Goal: Information Seeking & Learning: Check status

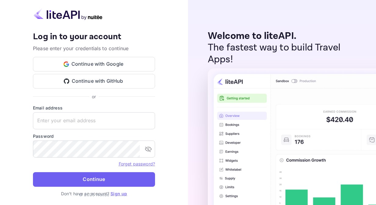
type input "[EMAIL_ADDRESS][DOMAIN_NAME]"
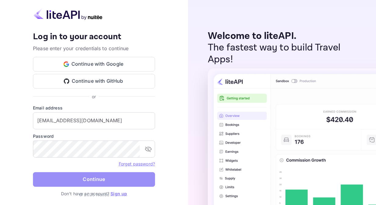
click at [81, 177] on button "Continue" at bounding box center [94, 180] width 122 height 15
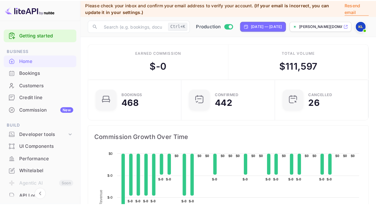
scroll to position [94, 84]
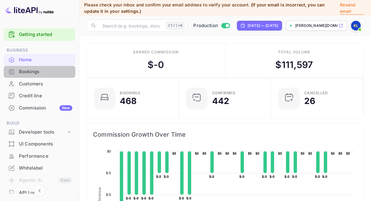
click at [35, 66] on div "Bookings" at bounding box center [40, 72] width 72 height 12
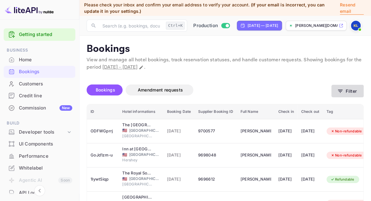
click at [345, 92] on button "Filter" at bounding box center [347, 91] width 32 height 12
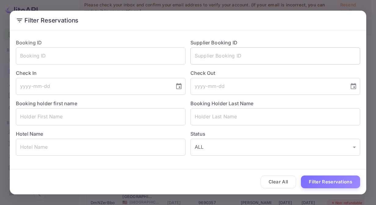
click at [217, 57] on input "text" at bounding box center [275, 56] width 170 height 17
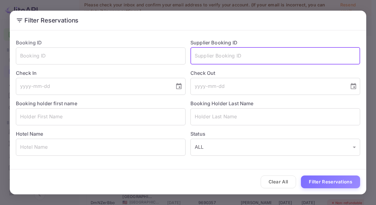
paste input "RTVOKFjYK"
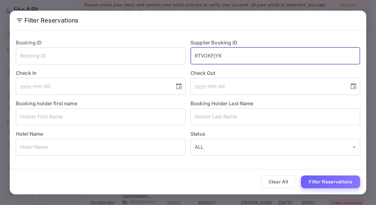
type input "RTVOKFjYK"
click at [315, 180] on button "Filter Reservations" at bounding box center [330, 182] width 59 height 13
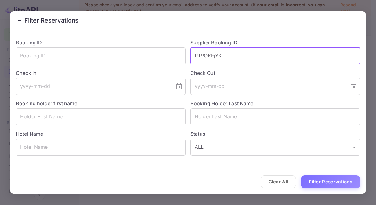
click at [238, 59] on input "RTVOKFjYK" at bounding box center [275, 56] width 170 height 17
drag, startPoint x: 238, startPoint y: 59, endPoint x: 177, endPoint y: 57, distance: 60.7
click at [177, 57] on div "Booking ID ​ Supplier Booking ID RTVOKFjYK ​ Check In ​ Check Out ​ Booking hol…" at bounding box center [185, 95] width 349 height 122
click at [109, 81] on input "tel" at bounding box center [93, 86] width 154 height 17
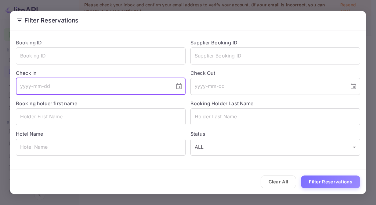
click at [47, 86] on input "tel" at bounding box center [93, 86] width 154 height 17
click at [177, 87] on icon "Choose date" at bounding box center [178, 86] width 7 height 7
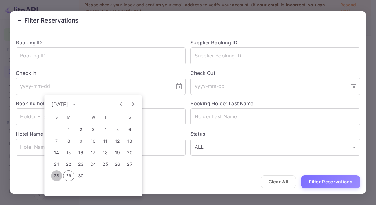
click at [56, 174] on button "28" at bounding box center [56, 176] width 11 height 11
type input "[DATE]"
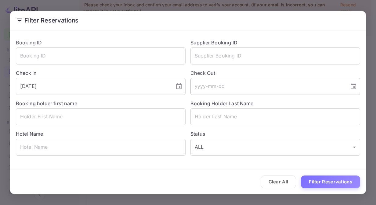
click at [357, 87] on button "Choose date" at bounding box center [353, 86] width 12 height 12
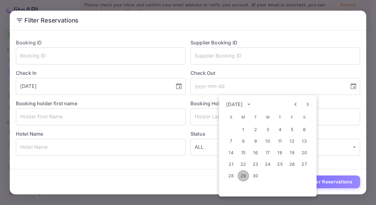
click at [242, 177] on button "29" at bounding box center [242, 176] width 11 height 11
type input "[DATE]"
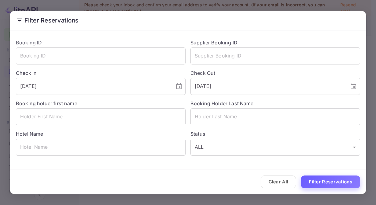
click at [333, 183] on button "Filter Reservations" at bounding box center [330, 182] width 59 height 13
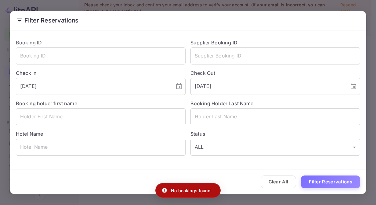
click at [322, 175] on div "Clear All Filter Reservations" at bounding box center [188, 182] width 356 height 25
click at [320, 181] on button "Filter Reservations" at bounding box center [330, 182] width 59 height 13
click at [84, 77] on label "Check In" at bounding box center [101, 73] width 170 height 7
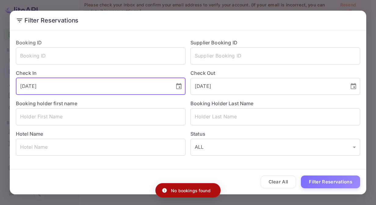
click at [84, 84] on input "[DATE]" at bounding box center [93, 86] width 154 height 17
click at [178, 88] on icon "Choose date, selected date is Sep 28, 2025" at bounding box center [178, 86] width 7 height 7
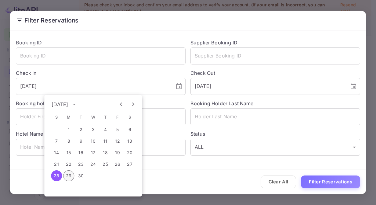
click at [70, 173] on button "29" at bounding box center [68, 176] width 11 height 11
type input "[DATE]"
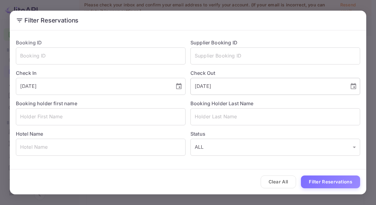
click at [350, 84] on icon "Choose date, selected date is Sep 29, 2025" at bounding box center [352, 86] width 7 height 7
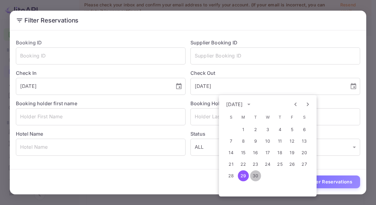
click at [252, 174] on button "30" at bounding box center [255, 176] width 11 height 11
type input "[DATE]"
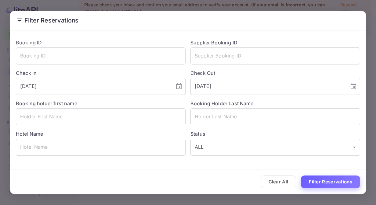
click at [337, 183] on button "Filter Reservations" at bounding box center [330, 182] width 59 height 13
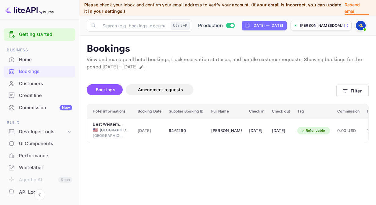
scroll to position [0, 12]
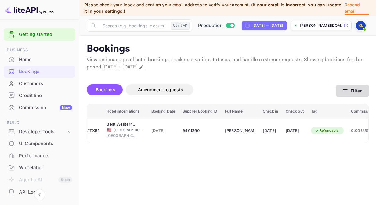
click at [358, 90] on button "Filter" at bounding box center [352, 91] width 32 height 12
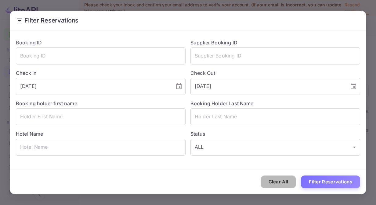
click at [282, 180] on button "Clear All" at bounding box center [278, 182] width 36 height 13
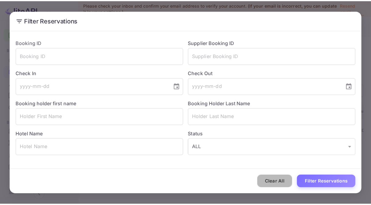
scroll to position [0, 0]
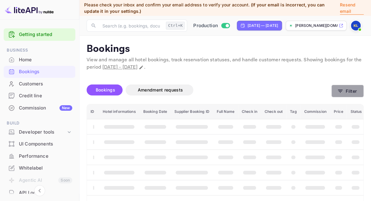
click at [348, 89] on button "Filter" at bounding box center [347, 91] width 32 height 12
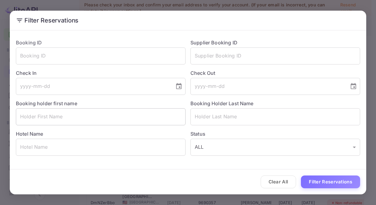
click at [106, 115] on input "text" at bounding box center [101, 117] width 170 height 17
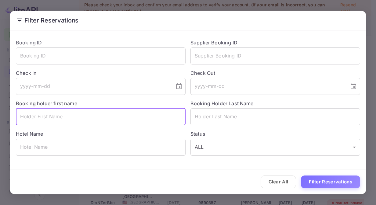
paste input "[PERSON_NAME]/[PERSON_NAME]"
drag, startPoint x: 82, startPoint y: 117, endPoint x: 41, endPoint y: 120, distance: 40.9
click at [41, 120] on input "[PERSON_NAME]/[PERSON_NAME]" at bounding box center [101, 117] width 170 height 17
type input "[PERSON_NAME]"
click at [205, 119] on input "text" at bounding box center [275, 117] width 170 height 17
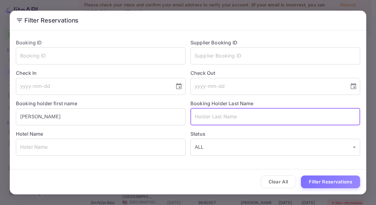
paste input "/[PERSON_NAME]"
click at [197, 118] on input "/[PERSON_NAME]" at bounding box center [275, 117] width 170 height 17
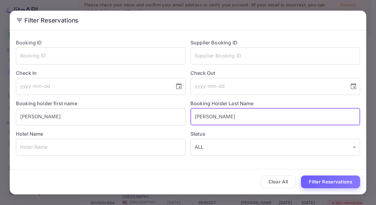
type input "[PERSON_NAME]"
click at [329, 185] on button "Filter Reservations" at bounding box center [330, 182] width 59 height 13
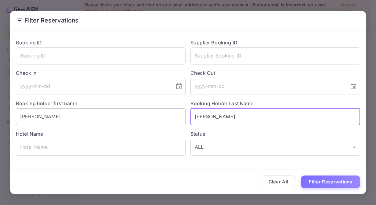
drag, startPoint x: 226, startPoint y: 120, endPoint x: 178, endPoint y: 118, distance: 48.2
click at [178, 118] on div "Booking ID ​ Supplier Booking ID ​ Check In ​ Check Out ​ Booking holder first …" at bounding box center [185, 95] width 349 height 122
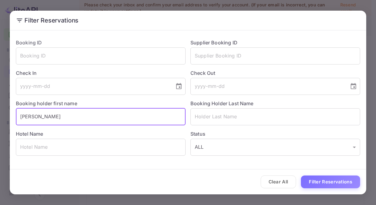
click at [92, 116] on input "[PERSON_NAME]" at bounding box center [101, 117] width 170 height 17
paste input "[PERSON_NAME]"
drag, startPoint x: 40, startPoint y: 116, endPoint x: -1, endPoint y: 116, distance: 41.5
click at [0, 116] on html "Getting started Business Home Bookings Customers Credit line Commission New Bui…" at bounding box center [188, 108] width 376 height 217
type input "[PERSON_NAME]"
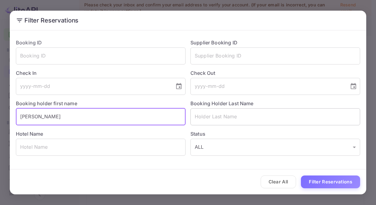
click at [212, 121] on input "text" at bounding box center [275, 117] width 170 height 17
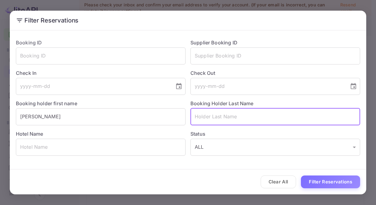
paste input "[PERSON_NAME]"
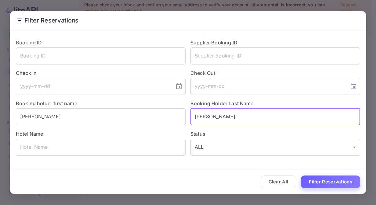
type input "[PERSON_NAME]"
click at [321, 179] on button "Filter Reservations" at bounding box center [330, 182] width 59 height 13
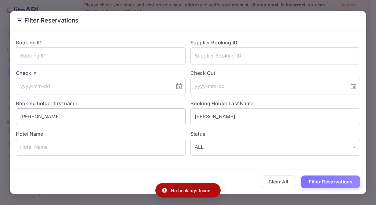
click at [59, 109] on div "Booking holder first name [PERSON_NAME]" at bounding box center [98, 110] width 174 height 30
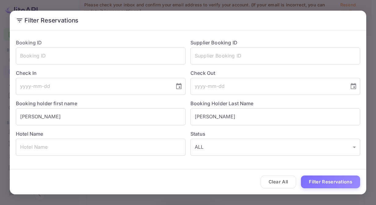
drag, startPoint x: 58, startPoint y: 116, endPoint x: -1, endPoint y: 113, distance: 59.5
click at [0, 113] on html "Getting started Business Home Bookings Customers Credit line Commission New Bui…" at bounding box center [188, 108] width 376 height 217
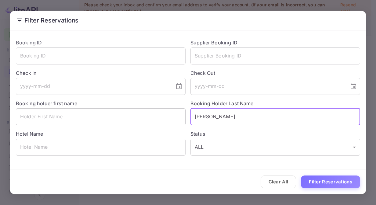
drag, startPoint x: 246, startPoint y: 117, endPoint x: 136, endPoint y: 120, distance: 109.8
click at [136, 120] on div "Booking ID ​ Supplier Booking ID ​ Check In ​ Check Out ​ Booking holder first …" at bounding box center [185, 95] width 349 height 122
click at [98, 146] on input "text" at bounding box center [101, 147] width 170 height 17
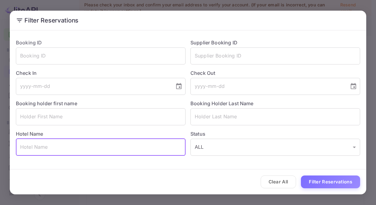
paste input "The [PERSON_NAME] Royal Sonesta [GEOGRAPHIC_DATA]"
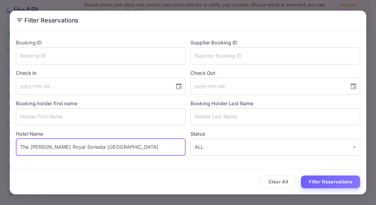
type input "The [PERSON_NAME] Royal Sonesta [GEOGRAPHIC_DATA]"
click at [341, 181] on button "Filter Reservations" at bounding box center [330, 182] width 59 height 13
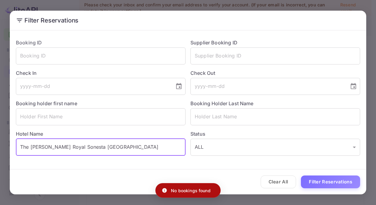
drag, startPoint x: 138, startPoint y: 151, endPoint x: 12, endPoint y: 142, distance: 127.1
click at [12, 142] on div "Hotel Name The [PERSON_NAME] Royal Sonesta [GEOGRAPHIC_DATA] ​" at bounding box center [98, 141] width 174 height 30
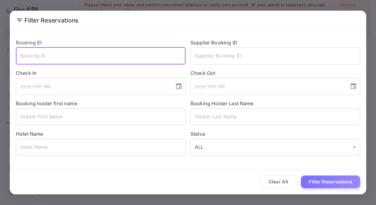
click at [115, 48] on input "text" at bounding box center [101, 56] width 170 height 17
paste input "M250921660634"
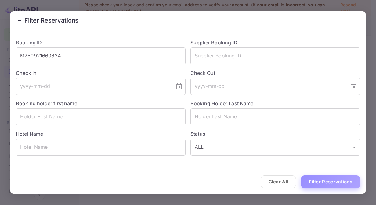
click at [325, 183] on button "Filter Reservations" at bounding box center [330, 182] width 59 height 13
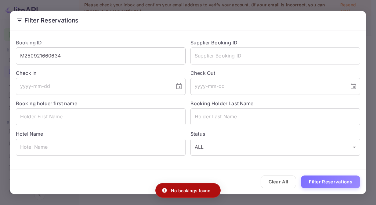
click at [66, 57] on input "M250921660634" at bounding box center [101, 56] width 170 height 17
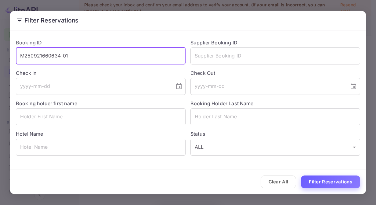
type input "M250921660634-01"
click at [314, 179] on button "Filter Reservations" at bounding box center [330, 182] width 59 height 13
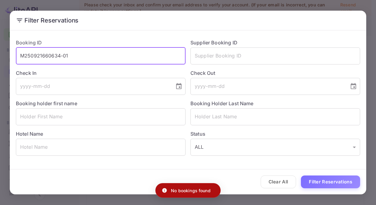
drag, startPoint x: 104, startPoint y: 54, endPoint x: -1, endPoint y: 53, distance: 104.9
click at [0, 53] on html "Getting started Business Home Bookings Customers Credit line Commission New Bui…" at bounding box center [188, 108] width 376 height 217
click at [247, 54] on input "text" at bounding box center [275, 56] width 170 height 17
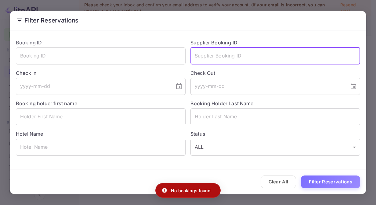
paste input "M250921660634-01"
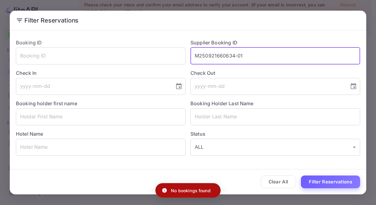
type input "M250921660634-01"
click at [324, 177] on button "Filter Reservations" at bounding box center [330, 182] width 59 height 13
drag, startPoint x: 263, startPoint y: 55, endPoint x: 144, endPoint y: 48, distance: 119.1
click at [144, 48] on div "Booking ID ​ Supplier Booking ID M250921660634-01 ​ Check In ​ Check Out ​ Book…" at bounding box center [185, 95] width 349 height 122
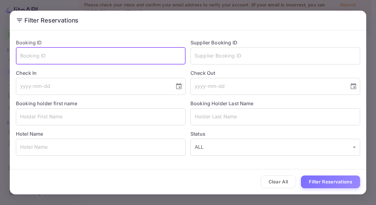
click at [83, 53] on input "text" at bounding box center [101, 56] width 170 height 17
paste input "RTVOKFjYK"
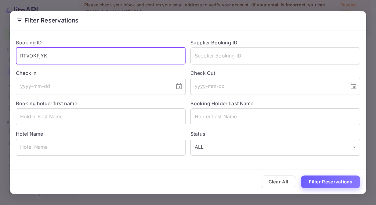
type input "RTVOKFjYK"
click at [327, 185] on button "Filter Reservations" at bounding box center [330, 182] width 59 height 13
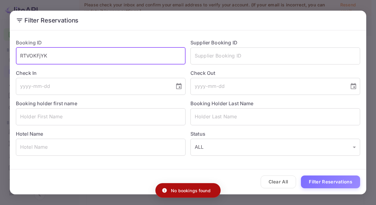
drag, startPoint x: 27, startPoint y: 54, endPoint x: 1, endPoint y: 54, distance: 26.5
click at [1, 54] on div "Filter Reservations Booking ID RTVOKFjYK ​ Supplier Booking ID ​ Check In ​ Che…" at bounding box center [188, 102] width 376 height 205
click at [225, 60] on input "text" at bounding box center [275, 56] width 170 height 17
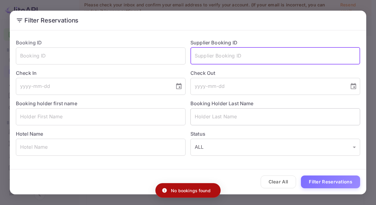
paste input "RTVOKFjYK"
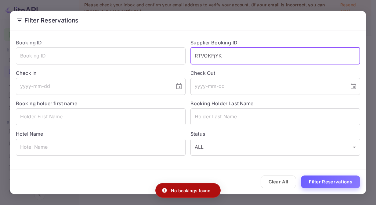
type input "RTVOKFjYK"
click at [334, 184] on button "Filter Reservations" at bounding box center [330, 182] width 59 height 13
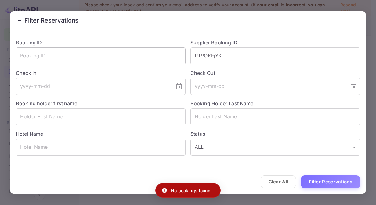
drag, startPoint x: 232, startPoint y: 55, endPoint x: 175, endPoint y: 48, distance: 57.4
click at [175, 48] on div "Booking ID ​ Supplier Booking ID RTVOKFjYK ​ Check In ​ Check Out ​ Booking hol…" at bounding box center [185, 95] width 349 height 122
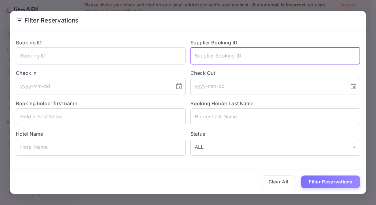
click at [220, 202] on div "Filter Reservations Booking ID ​ Supplier Booking ID ​ Check In ​ Check Out ​ B…" at bounding box center [188, 102] width 376 height 205
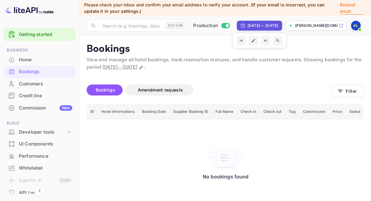
click at [249, 23] on div "[DATE] — [DATE]" at bounding box center [259, 26] width 45 height 10
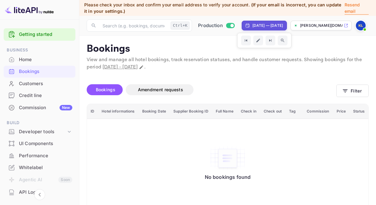
select select "7"
select select "2025"
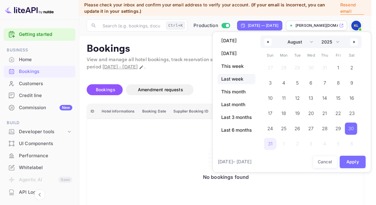
click at [228, 79] on span "Last week" at bounding box center [236, 79] width 38 height 10
select select "8"
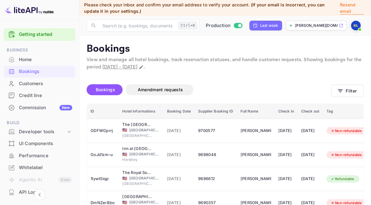
click at [253, 82] on div "Bookings Amendment requests" at bounding box center [209, 91] width 245 height 26
click at [271, 26] on div "Last week" at bounding box center [269, 25] width 18 height 5
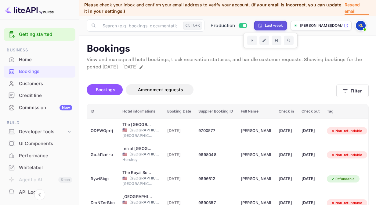
select select "8"
select select "2025"
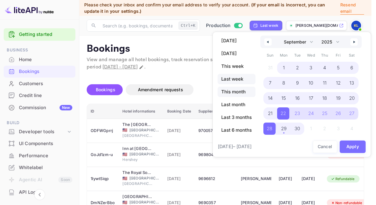
click at [245, 94] on span "This month" at bounding box center [236, 92] width 38 height 10
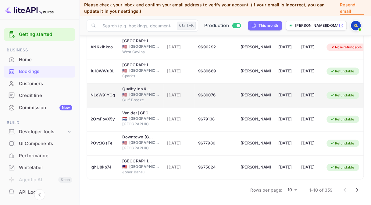
scroll to position [184, 0]
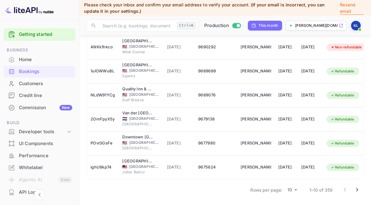
click at [357, 190] on icon "Go to next page" at bounding box center [357, 190] width 2 height 4
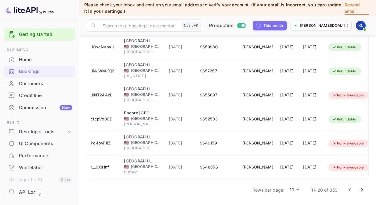
click at [296, 191] on body "Getting started Business Home Bookings Customers Credit line Commission New Bui…" at bounding box center [188, 13] width 376 height 386
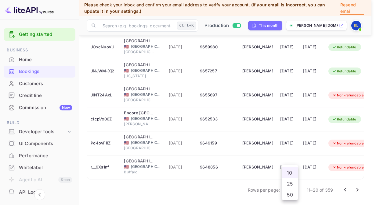
click at [288, 196] on li "50" at bounding box center [290, 195] width 16 height 11
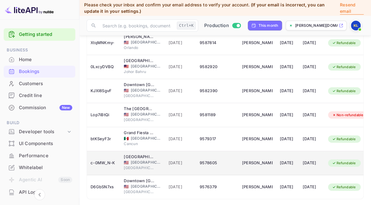
scroll to position [1143, 0]
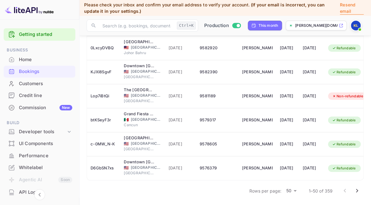
click at [356, 191] on icon "Go to next page" at bounding box center [357, 191] width 2 height 4
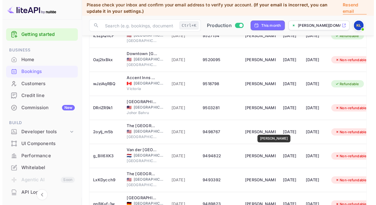
scroll to position [579, 0]
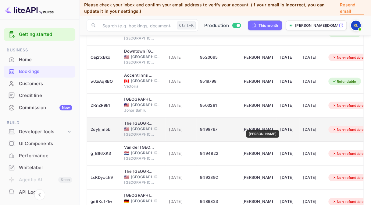
click at [259, 126] on div "[PERSON_NAME]" at bounding box center [257, 130] width 30 height 10
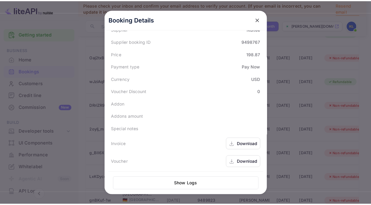
scroll to position [189, 0]
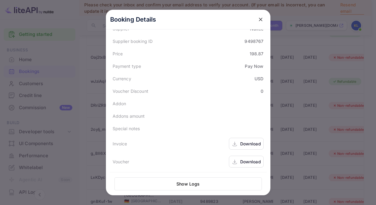
click at [280, 113] on div "Booking Details Summary Timeline Message log Status CONFIRMED Booking ID 2oylj_…" at bounding box center [188, 102] width 184 height 205
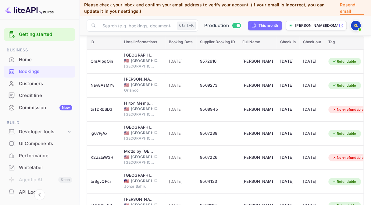
scroll to position [0, 0]
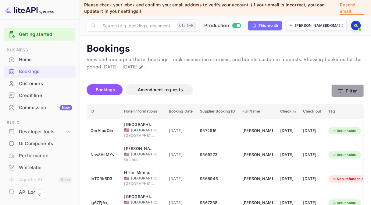
click at [362, 92] on button "Filter" at bounding box center [347, 91] width 32 height 12
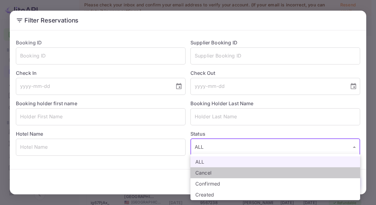
click at [206, 173] on li "Cancel" at bounding box center [275, 173] width 170 height 11
type input "CANCELLED"
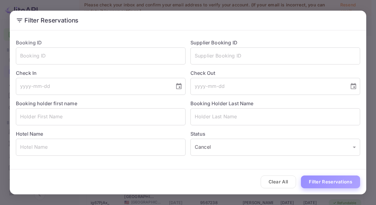
click at [332, 181] on button "Filter Reservations" at bounding box center [330, 182] width 59 height 13
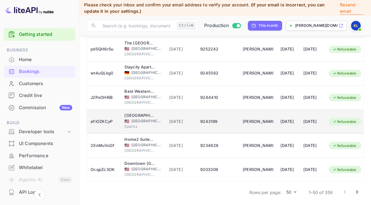
scroll to position [471, 0]
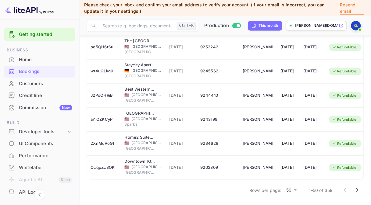
click at [353, 188] on icon "Go to next page" at bounding box center [356, 190] width 7 height 7
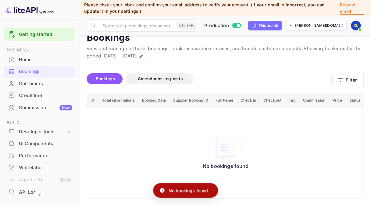
scroll to position [16, 0]
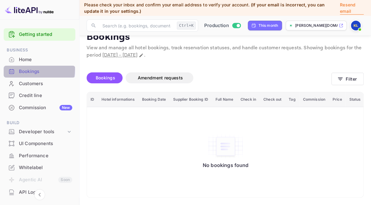
click at [20, 70] on div "Bookings" at bounding box center [45, 71] width 53 height 7
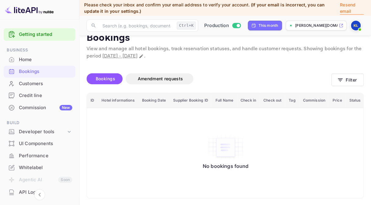
scroll to position [16, 0]
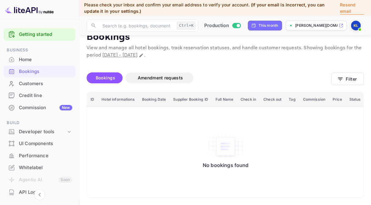
click at [361, 119] on td "No bookings found" at bounding box center [225, 152] width 277 height 91
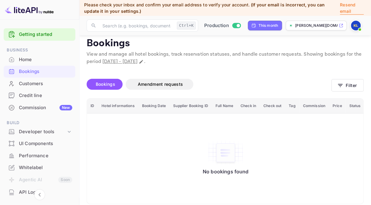
scroll to position [0, 0]
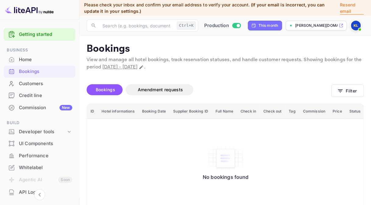
click at [58, 70] on div "Bookings" at bounding box center [45, 71] width 53 height 7
click at [27, 70] on div "Bookings" at bounding box center [45, 71] width 53 height 7
click at [122, 22] on input "text" at bounding box center [137, 26] width 76 height 12
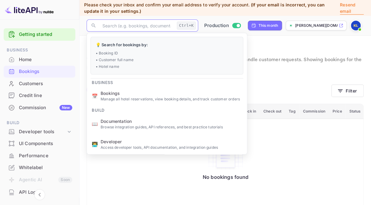
paste input "RTVOKFjYK"
type input "RTVOKFjYK"
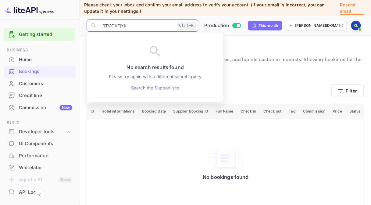
drag, startPoint x: 134, startPoint y: 24, endPoint x: 80, endPoint y: 23, distance: 54.3
click at [80, 23] on div "​ RTVOKFjYK Ctrl+K ​ Production This month [PERSON_NAME][DOMAIN_NAME]" at bounding box center [225, 26] width 292 height 20
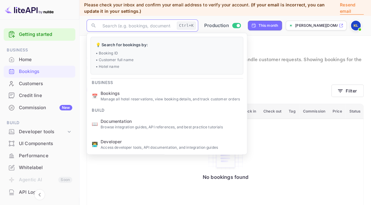
click at [285, 80] on div "Bookings Amendment requests" at bounding box center [209, 91] width 245 height 26
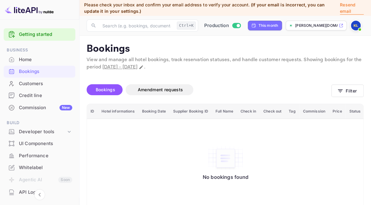
click at [354, 151] on div "No bookings found" at bounding box center [225, 164] width 265 height 82
click at [143, 28] on input "text" at bounding box center [137, 26] width 76 height 12
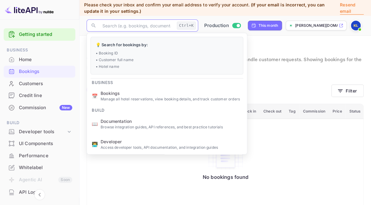
paste input "RTVOKFjYK"
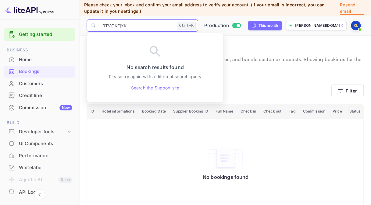
type input "RTVOKFjYK"
click at [281, 83] on div "Bookings Amendment requests" at bounding box center [209, 91] width 245 height 26
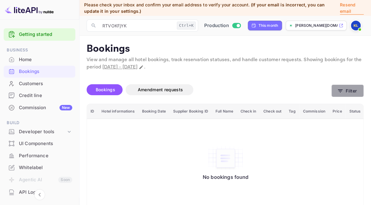
click at [348, 91] on button "Filter" at bounding box center [347, 91] width 32 height 12
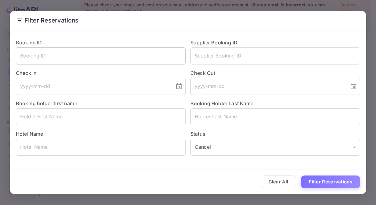
click at [103, 51] on input "text" at bounding box center [101, 56] width 170 height 17
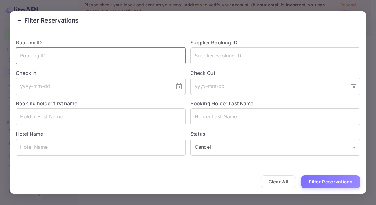
paste input "RTVOKFjYK"
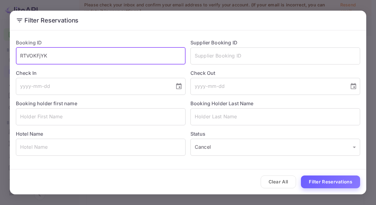
type input "RTVOKFjYK"
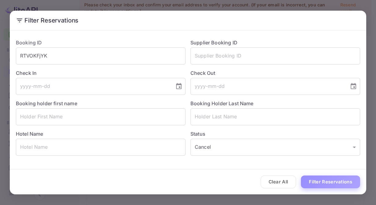
click at [337, 182] on button "Filter Reservations" at bounding box center [330, 182] width 59 height 13
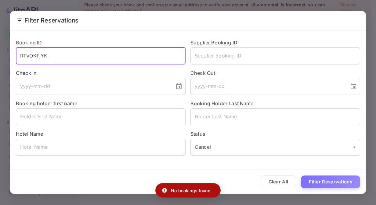
drag, startPoint x: 45, startPoint y: 52, endPoint x: 19, endPoint y: 50, distance: 26.6
click at [0, 48] on div "Filter Reservations Booking ID RTVOKFjYK ​ Supplier Booking ID ​ Check In ​ Che…" at bounding box center [188, 102] width 376 height 205
click at [220, 56] on input "text" at bounding box center [275, 56] width 170 height 17
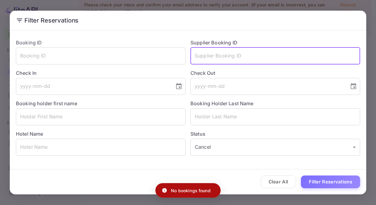
paste input "RTVOKFjYK"
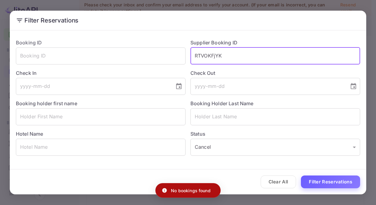
type input "RTVOKFjYK"
click at [337, 180] on button "Filter Reservations" at bounding box center [330, 182] width 59 height 13
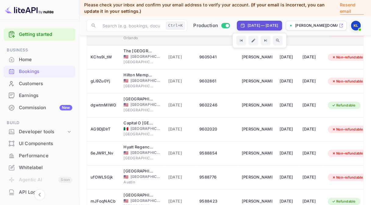
scroll to position [1, 0]
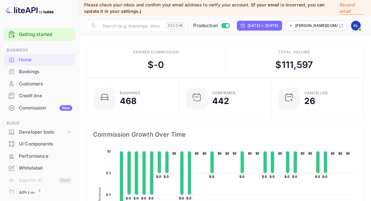
scroll to position [94, 84]
click at [361, 26] on img at bounding box center [356, 26] width 10 height 10
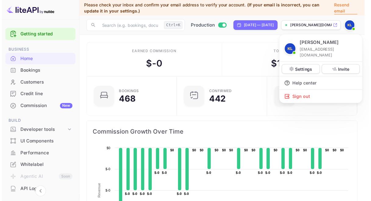
scroll to position [94, 84]
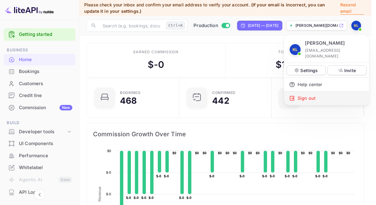
click at [299, 92] on div "Sign out" at bounding box center [326, 98] width 85 height 13
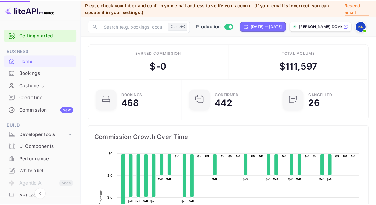
scroll to position [94, 84]
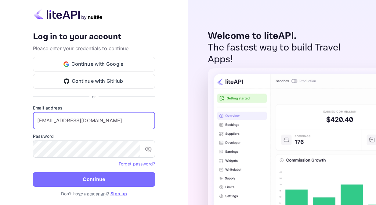
drag, startPoint x: 97, startPoint y: 123, endPoint x: -1, endPoint y: 123, distance: 97.9
click at [0, 123] on html "Your account has been created successfully, a confirmation link has been sent t…" at bounding box center [188, 102] width 376 height 205
paste input "ivan.x"
type input "ivan.xu@mq-trip.com"
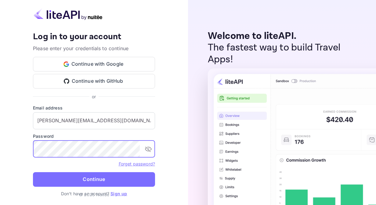
click at [20, 148] on div "Your account has been created successfully, a confirmation link has been sent t…" at bounding box center [94, 102] width 188 height 205
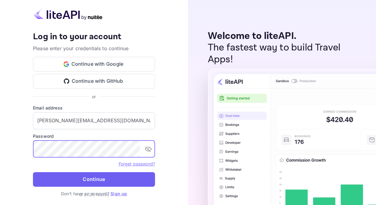
click at [35, 178] on button "Continue" at bounding box center [94, 180] width 122 height 15
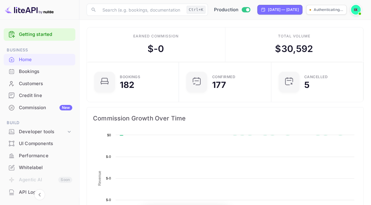
scroll to position [94, 84]
